Goal: Use online tool/utility: Utilize a website feature to perform a specific function

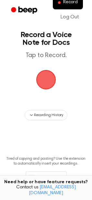
click at [53, 79] on span "button" at bounding box center [46, 80] width 18 height 18
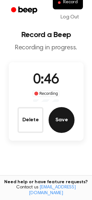
click at [66, 119] on button "Save" at bounding box center [61, 120] width 26 height 26
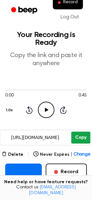
click at [79, 132] on button "Copy" at bounding box center [80, 138] width 19 height 12
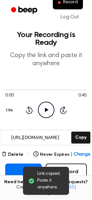
click at [43, 102] on icon "Play Audio" at bounding box center [46, 110] width 16 height 16
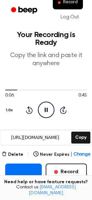
drag, startPoint x: 14, startPoint y: 82, endPoint x: 3, endPoint y: 83, distance: 11.1
click at [3, 83] on main "Your Recording is Ready Copy the link and paste it anywhere 0:06 0:45 1.0x Rewi…" at bounding box center [46, 151] width 92 height 303
click at [6, 90] on div at bounding box center [11, 90] width 13 height 1
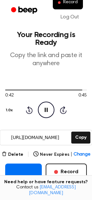
click at [48, 102] on icon "Pause Audio" at bounding box center [46, 110] width 16 height 16
click at [11, 151] on button "Delete" at bounding box center [13, 154] width 22 height 7
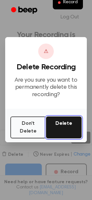
click at [55, 130] on button "Delete" at bounding box center [63, 127] width 35 height 22
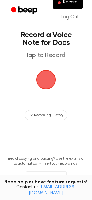
click at [45, 83] on span "button" at bounding box center [46, 80] width 18 height 18
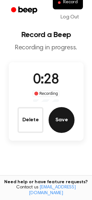
click at [60, 121] on button "Save" at bounding box center [61, 120] width 26 height 26
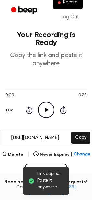
click at [44, 108] on icon at bounding box center [46, 110] width 4 height 4
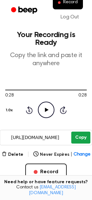
click at [77, 132] on button "Copy" at bounding box center [80, 138] width 19 height 12
click at [76, 132] on button "Copy" at bounding box center [80, 138] width 19 height 12
